Goal: Task Accomplishment & Management: Complete application form

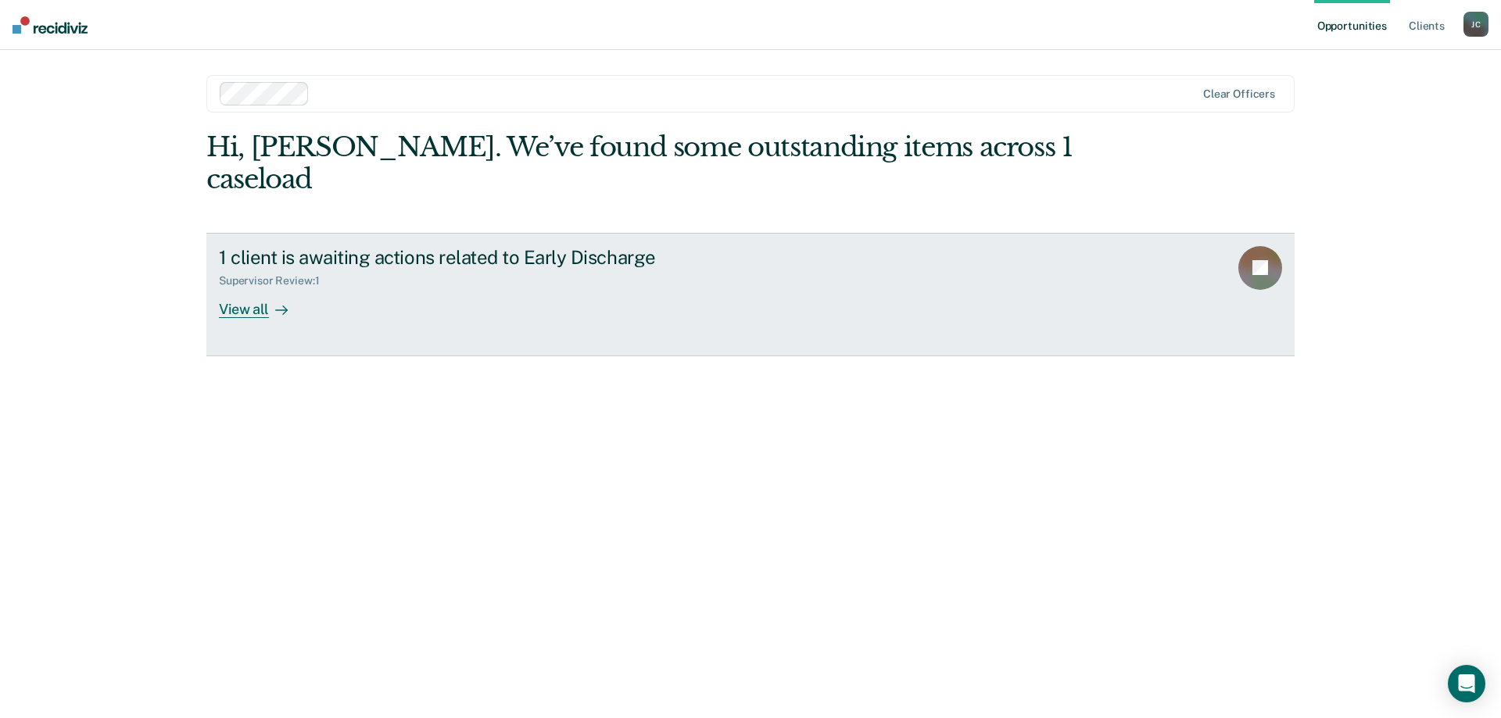
click at [239, 288] on div "View all" at bounding box center [263, 303] width 88 height 30
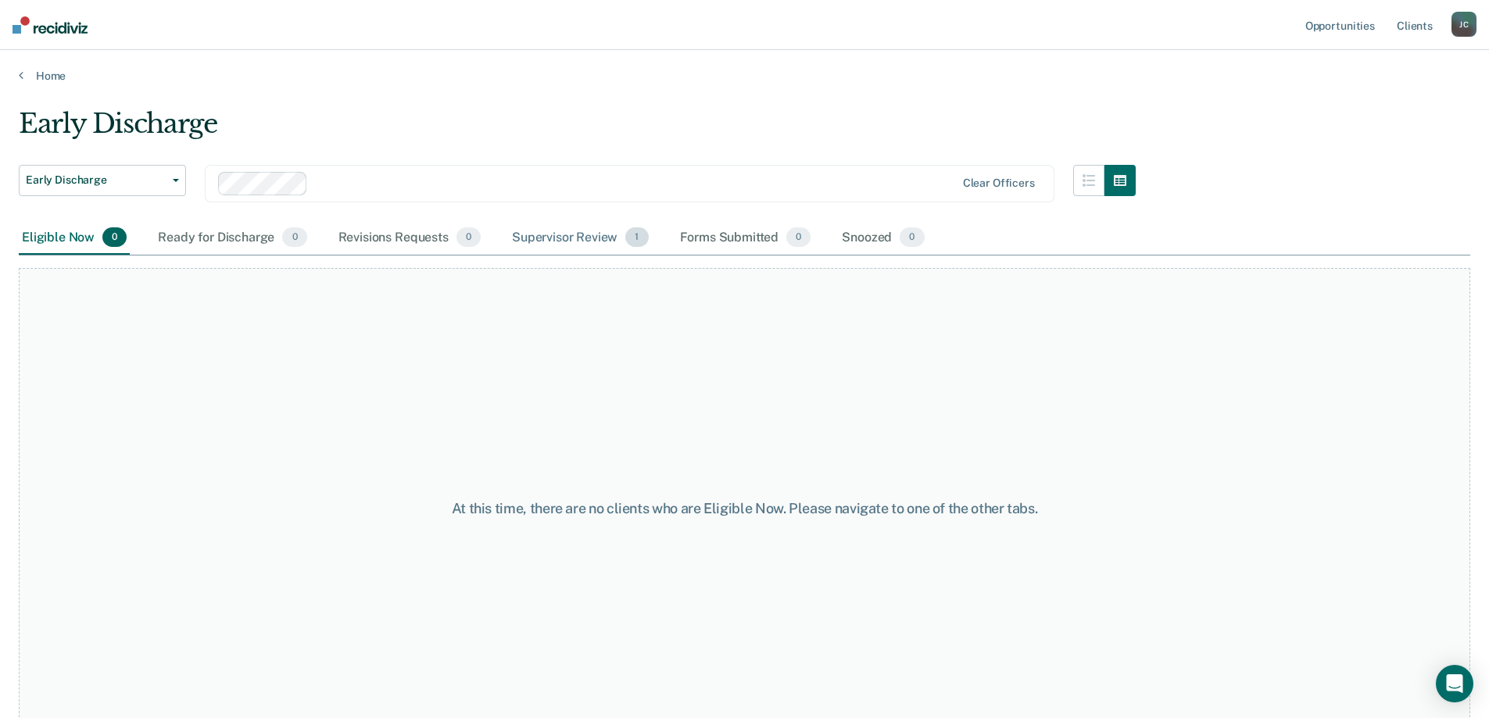
click at [564, 242] on div "Supervisor Review 1" at bounding box center [580, 238] width 143 height 34
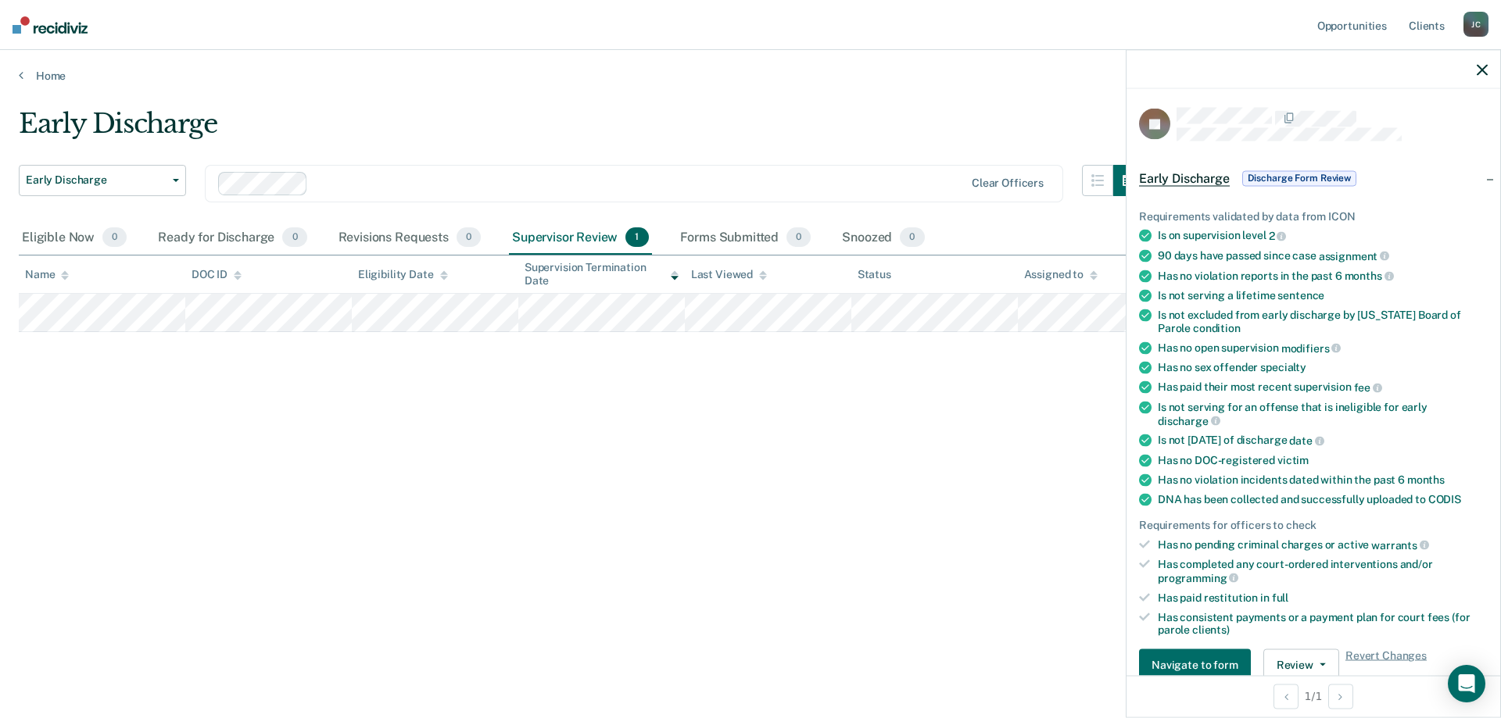
click at [1311, 175] on span "Discharge Form Review" at bounding box center [1299, 178] width 114 height 16
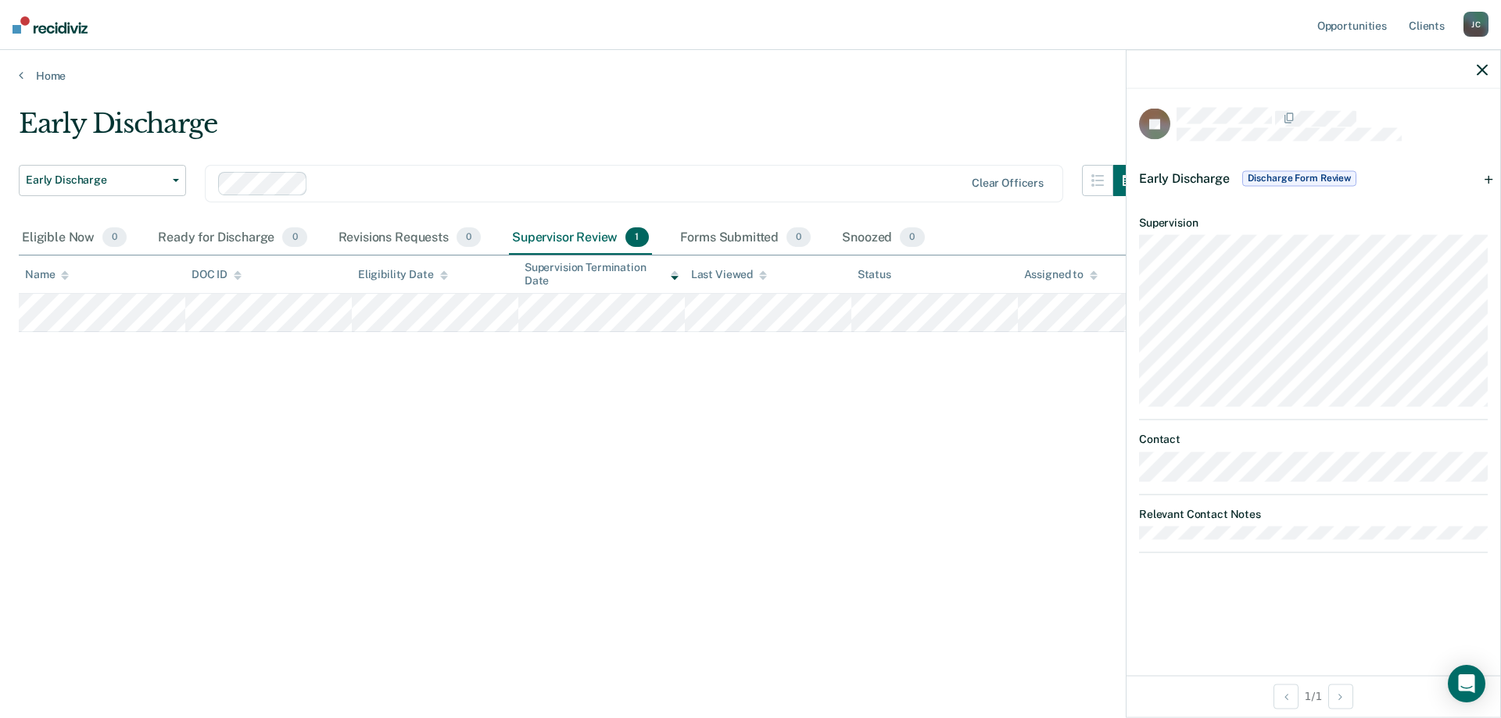
click at [653, 493] on div "Early Discharge Early Discharge Early Discharge Clear officers Eligible Now 0 R…" at bounding box center [750, 354] width 1463 height 493
click at [1022, 488] on div "Early Discharge Early Discharge Early Discharge Clear officers Eligible Now 0 R…" at bounding box center [750, 354] width 1463 height 493
click at [1476, 68] on div at bounding box center [1313, 69] width 374 height 39
click at [1474, 63] on div at bounding box center [1313, 69] width 374 height 39
click at [1484, 68] on icon "button" at bounding box center [1481, 69] width 11 height 11
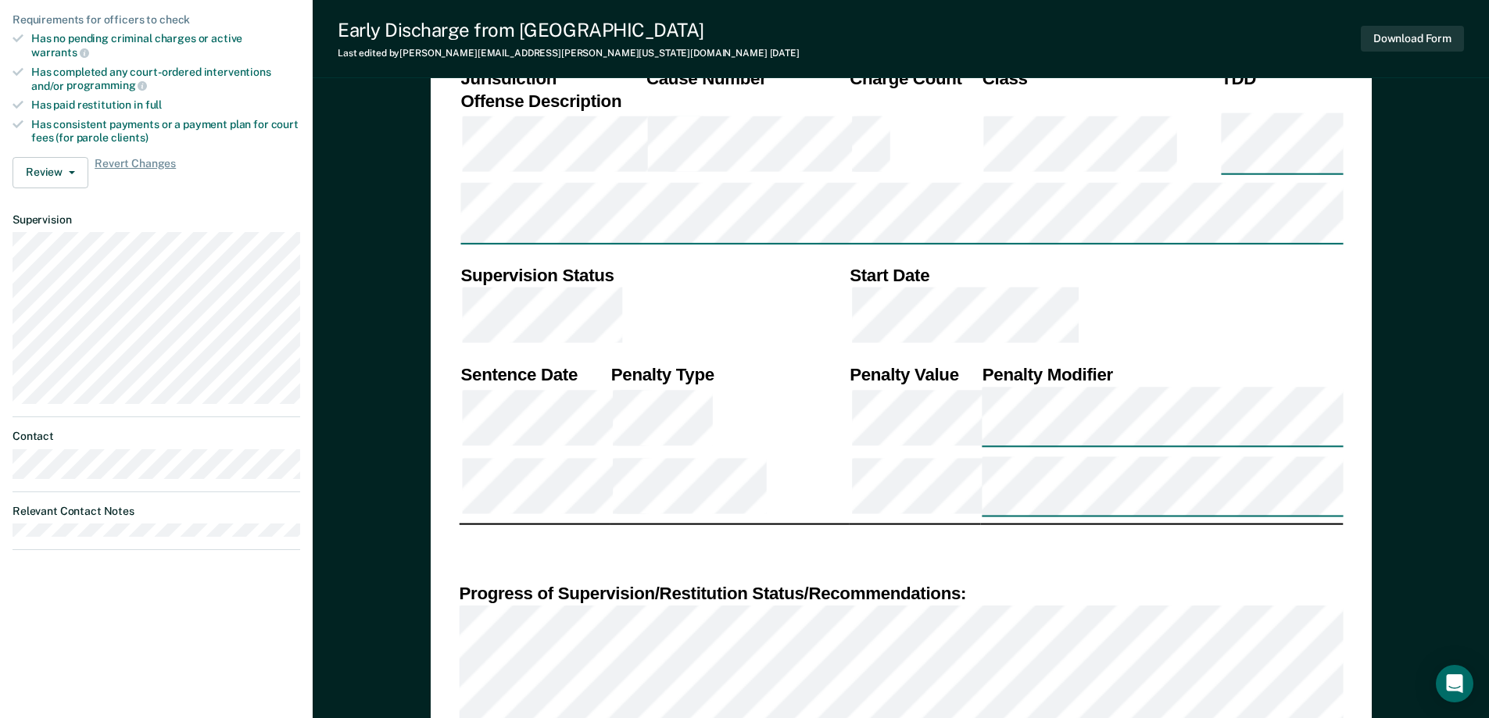
scroll to position [625, 0]
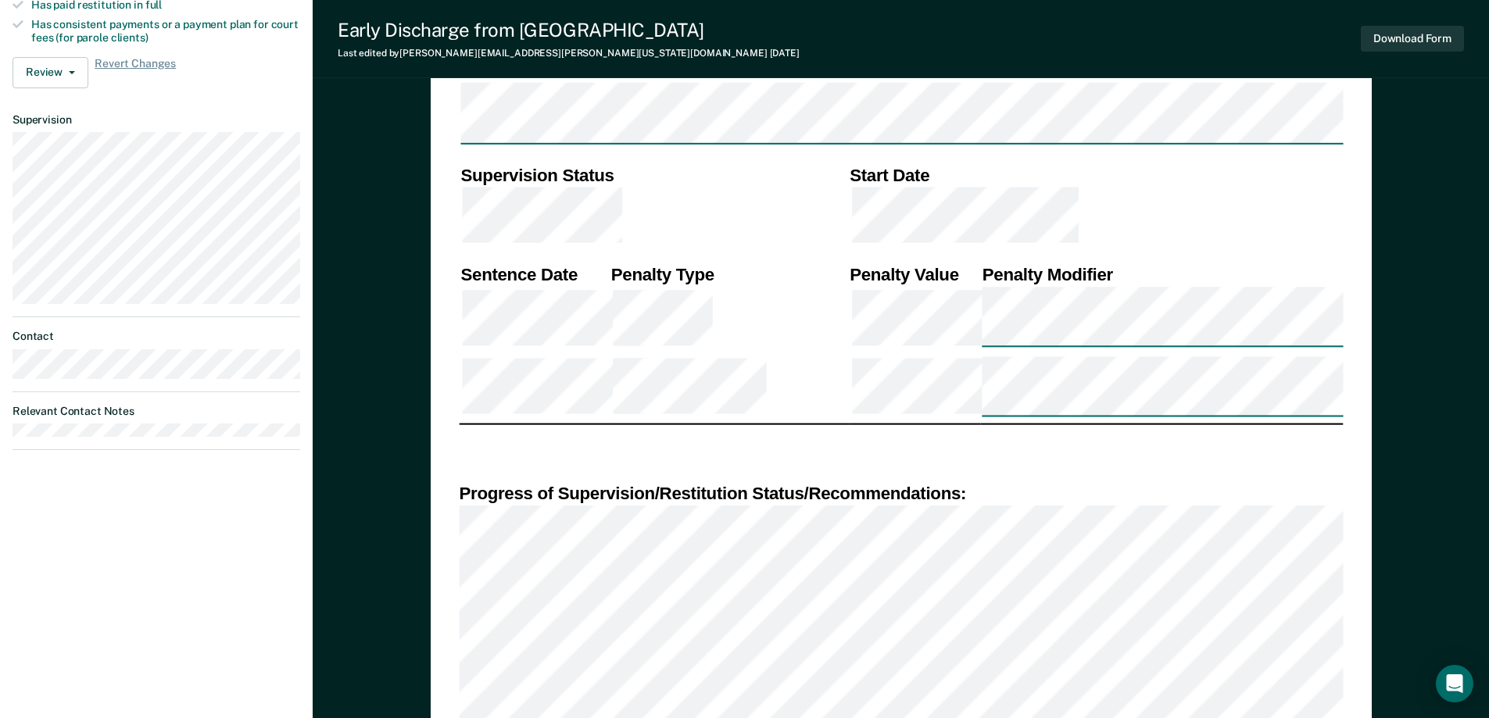
type textarea "x"
click at [1305, 352] on div "DEPARTMENT OF CORRECTIONS CBC DISCHARGE REPORT Date: ICON #: NAME: CITIZENSHIP …" at bounding box center [901, 359] width 884 height 1653
